Goal: Complete application form

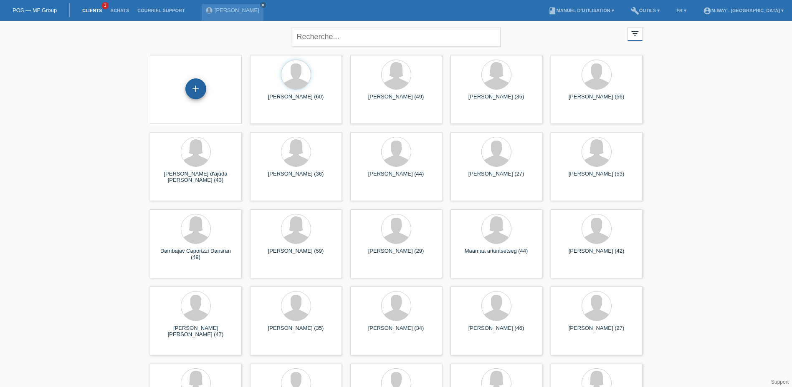
click at [202, 91] on div "+" at bounding box center [195, 88] width 21 height 21
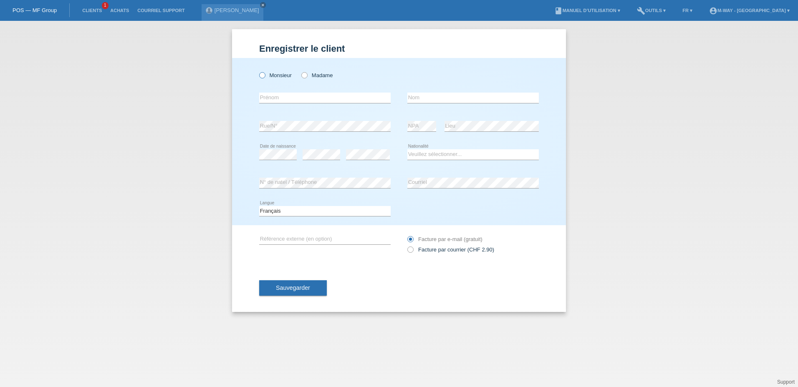
click at [272, 76] on label "Monsieur" at bounding box center [275, 75] width 33 height 6
click at [265, 76] on input "Monsieur" at bounding box center [261, 74] width 5 height 5
radio input "true"
click at [275, 99] on input "text" at bounding box center [324, 98] width 131 height 10
type input "[PERSON_NAME]"
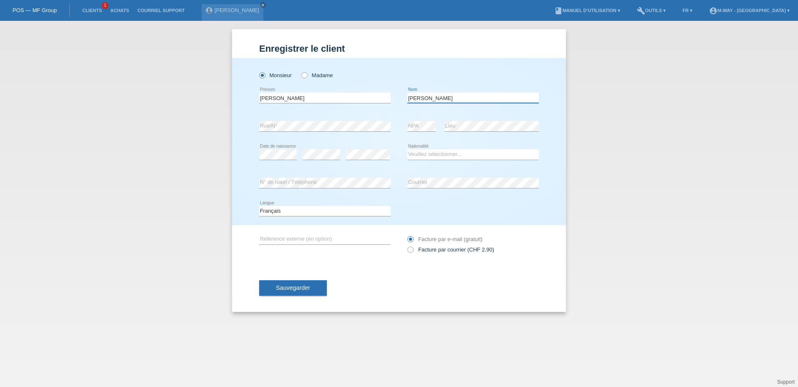
click at [454, 96] on input "lopez" at bounding box center [472, 98] width 131 height 10
click at [459, 98] on input "Lopes Castro" at bounding box center [472, 98] width 131 height 10
type input "[PERSON_NAME]"
click at [444, 156] on select "Veuillez sélectionner... Suisse Allemagne Autriche Liechtenstein ------------ A…" at bounding box center [472, 154] width 131 height 10
select select "BR"
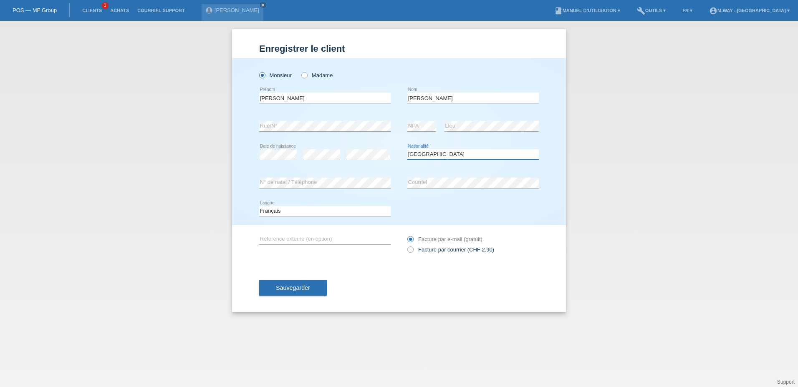
click at [407, 149] on select "Veuillez sélectionner... Suisse Allemagne Autriche Liechtenstein ------------ A…" at bounding box center [472, 154] width 131 height 10
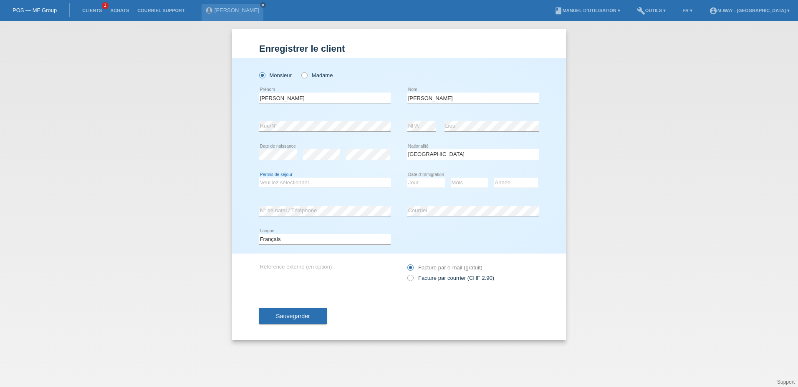
click at [297, 183] on select "Veuillez sélectionner... C B B - Statut de réfugié Autre" at bounding box center [324, 183] width 131 height 10
select select "B"
click at [259, 178] on select "Veuillez sélectionner... C B B - Statut de réfugié Autre" at bounding box center [324, 183] width 131 height 10
click at [427, 180] on select "Jour 01 02 03 04 05 06 07 08 09 10 11" at bounding box center [426, 183] width 38 height 10
select select "18"
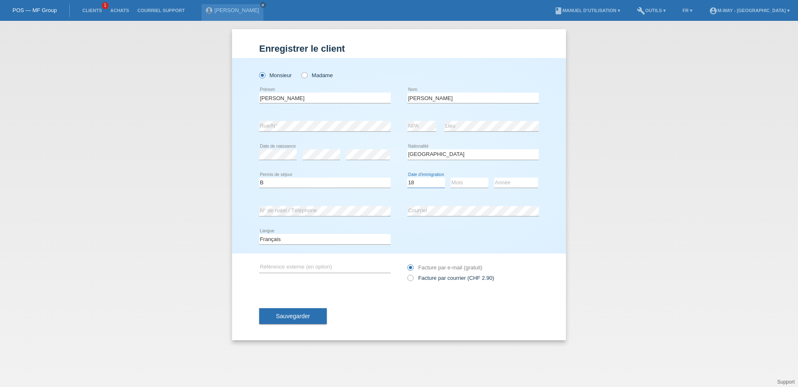
click at [407, 178] on select "Jour 01 02 03 04 05 06 07 08 09 10 11" at bounding box center [426, 183] width 38 height 10
click at [471, 180] on select "Mois 01 02 03 04 05 06 07 08 09 10 11" at bounding box center [470, 183] width 38 height 10
select select "12"
click at [451, 178] on select "Mois 01 02 03 04 05 06 07 08 09 10 11" at bounding box center [470, 183] width 38 height 10
click at [504, 179] on select "Année 2025 2024 2023 2022 2021 2020 2019 2018 2017 2016 2015 2014 2013 2012 201…" at bounding box center [516, 183] width 44 height 10
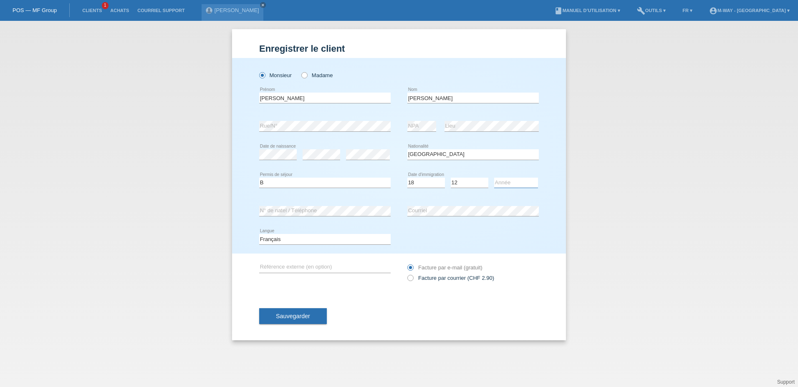
select select "2024"
click at [494, 178] on select "Année 2025 2024 2023 2022 2021 2020 2019 2018 2017 2016 2015 2014 2013 2012 201…" at bounding box center [516, 183] width 44 height 10
click at [298, 317] on span "Sauvegarder" at bounding box center [293, 316] width 34 height 7
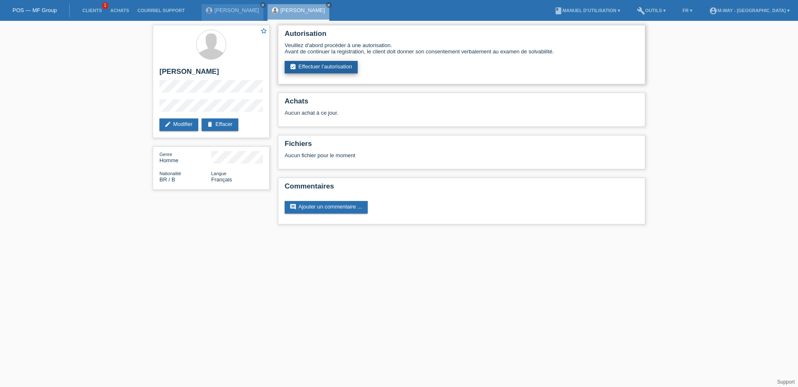
click at [329, 61] on link "assignment_turned_in Effectuer l’autorisation" at bounding box center [321, 67] width 73 height 13
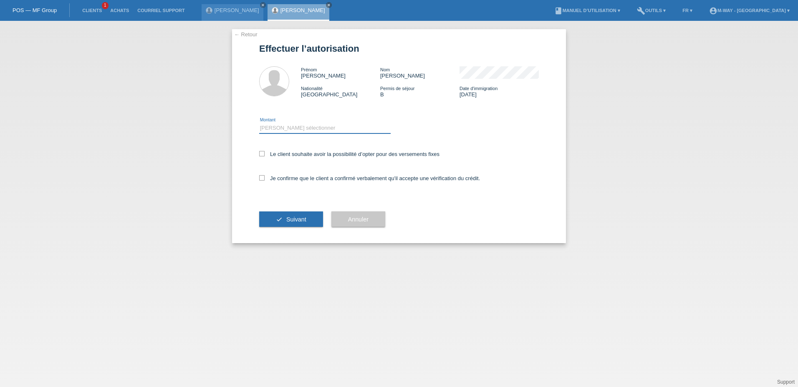
click at [304, 131] on select "Veuillez sélectionner CHF 1.00 - CHF 499.00 CHF 500.00 - CHF 1'999.00 CHF 2'000…" at bounding box center [324, 128] width 131 height 10
select select "3"
click at [259, 123] on select "Veuillez sélectionner CHF 1.00 - CHF 499.00 CHF 500.00 - CHF 1'999.00 CHF 2'000…" at bounding box center [324, 128] width 131 height 10
click at [263, 151] on icon at bounding box center [261, 153] width 5 height 5
click at [263, 151] on input "Le client souhaite avoir la possibilité d’opter pour des versements fixes" at bounding box center [261, 153] width 5 height 5
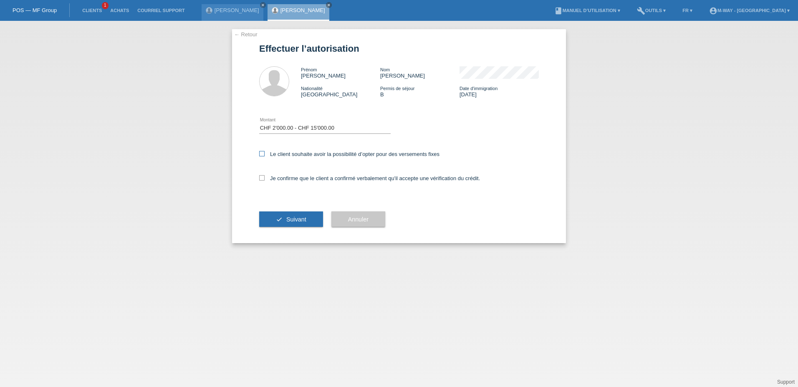
checkbox input "true"
click at [261, 178] on icon at bounding box center [261, 177] width 5 height 5
click at [261, 178] on input "Je confirme que le client a confirmé verbalement qu'il accepte une vérification…" at bounding box center [261, 177] width 5 height 5
checkbox input "true"
click at [277, 219] on icon "check" at bounding box center [279, 219] width 7 height 7
